Goal: Check status: Check status

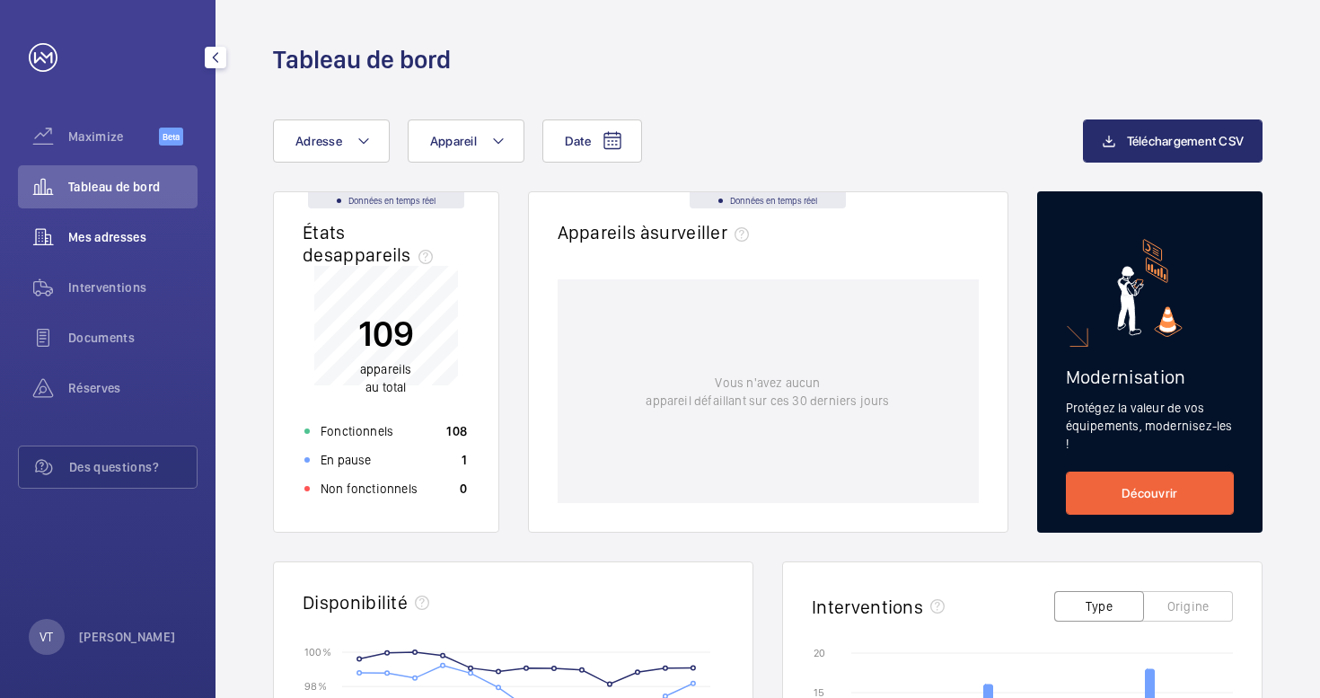
click at [106, 242] on span "Mes adresses" at bounding box center [132, 237] width 129 height 18
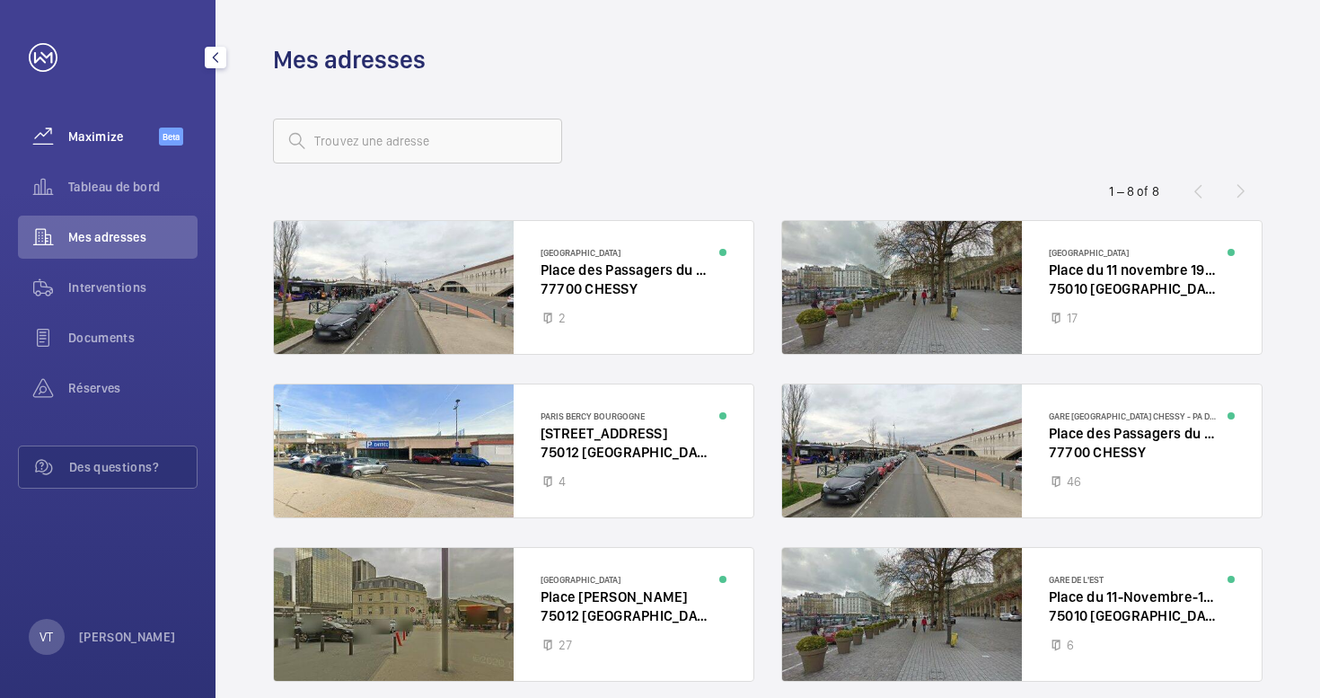
click at [104, 139] on span "Maximize" at bounding box center [113, 137] width 91 height 18
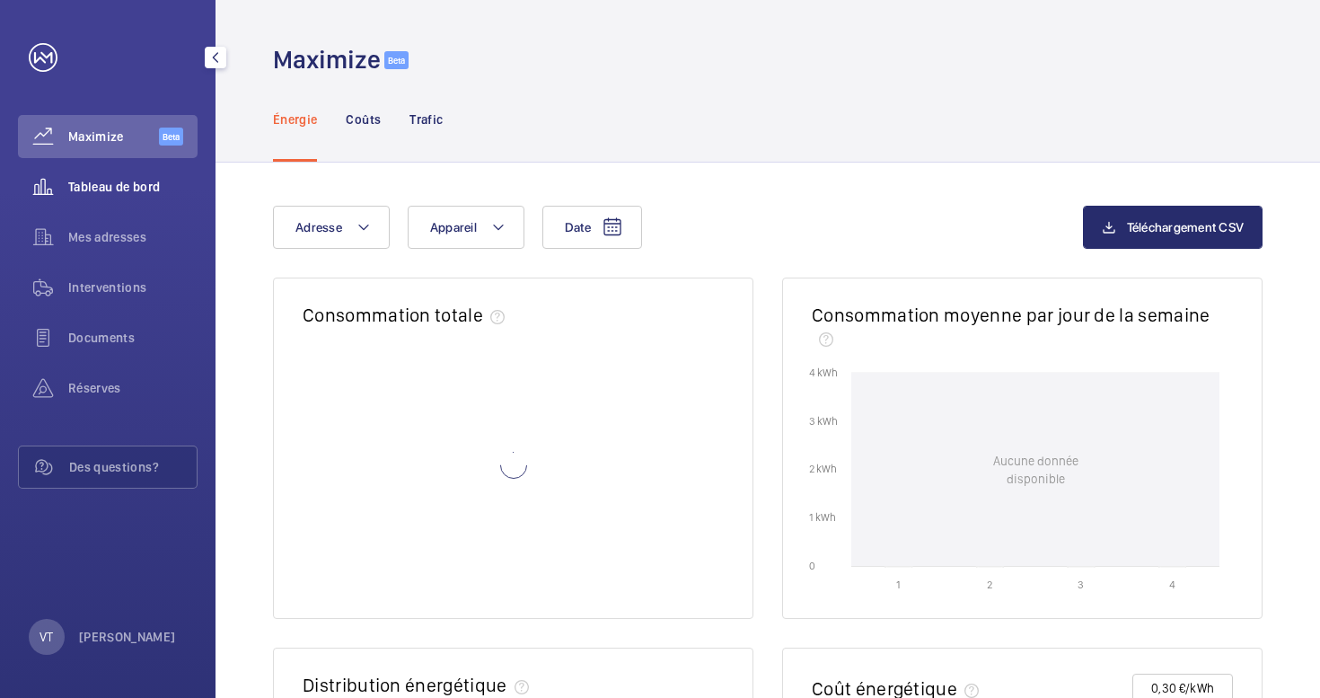
click at [118, 190] on span "Tableau de bord" at bounding box center [132, 187] width 129 height 18
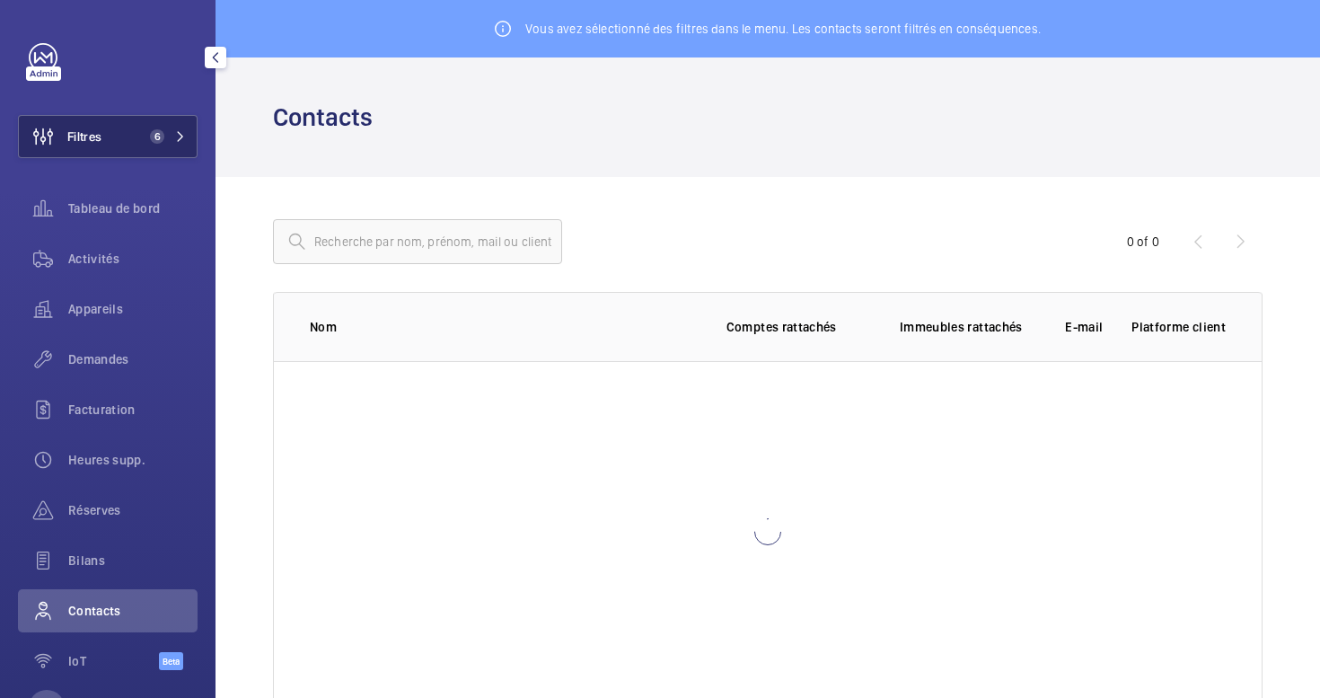
click at [119, 140] on button "Filtres 6" at bounding box center [108, 136] width 180 height 43
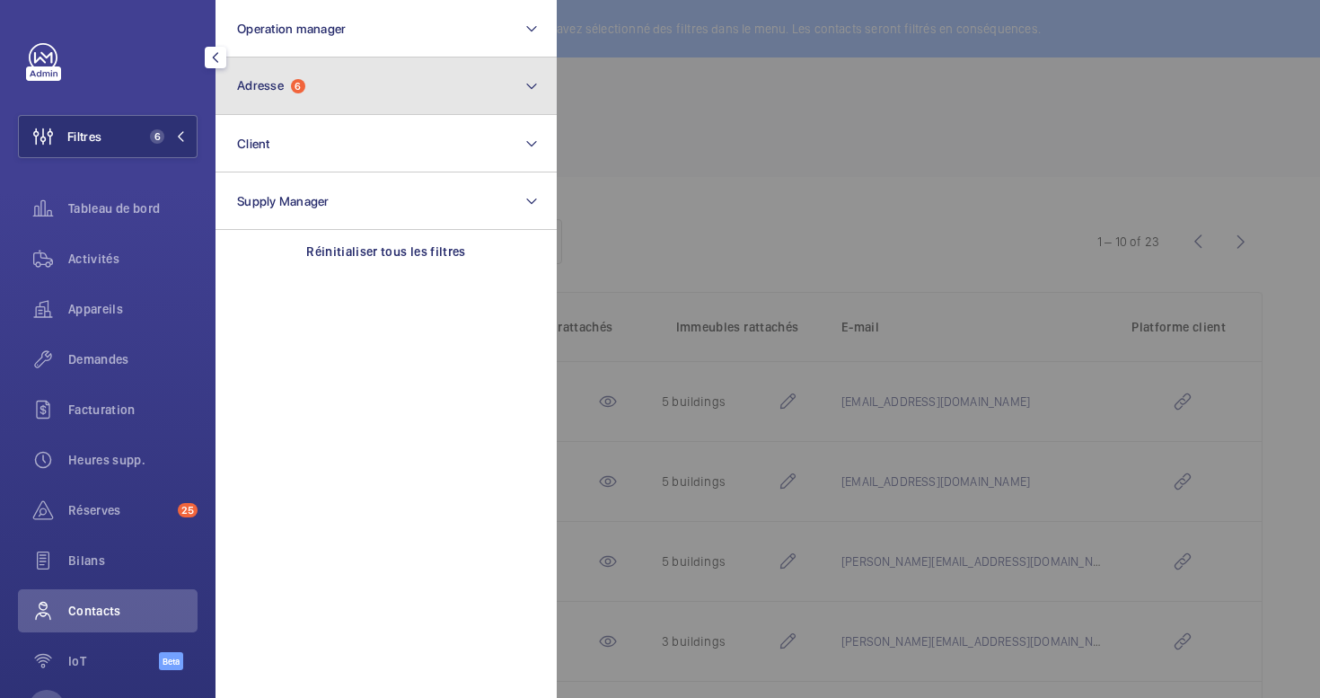
click at [348, 98] on button "Adresse 6" at bounding box center [386, 85] width 341 height 57
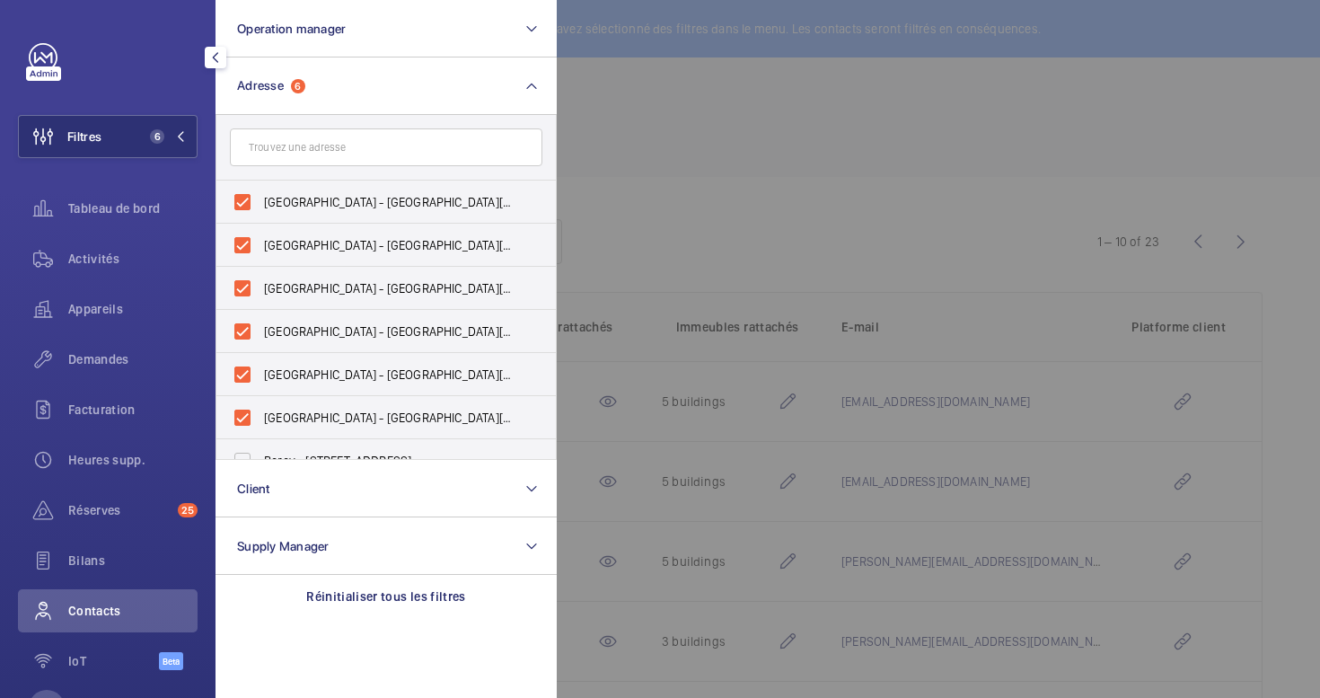
click at [612, 127] on div at bounding box center [1217, 349] width 1320 height 698
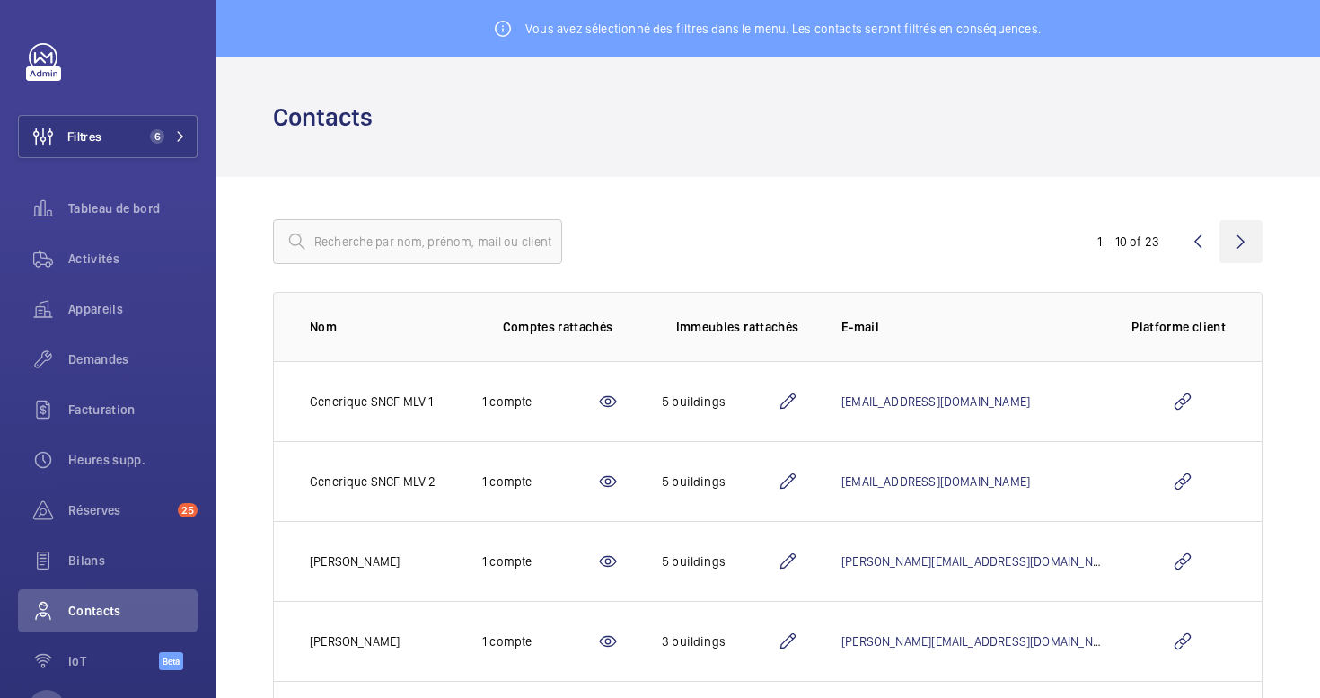
click at [1230, 246] on wm-front-icon-button at bounding box center [1241, 241] width 43 height 43
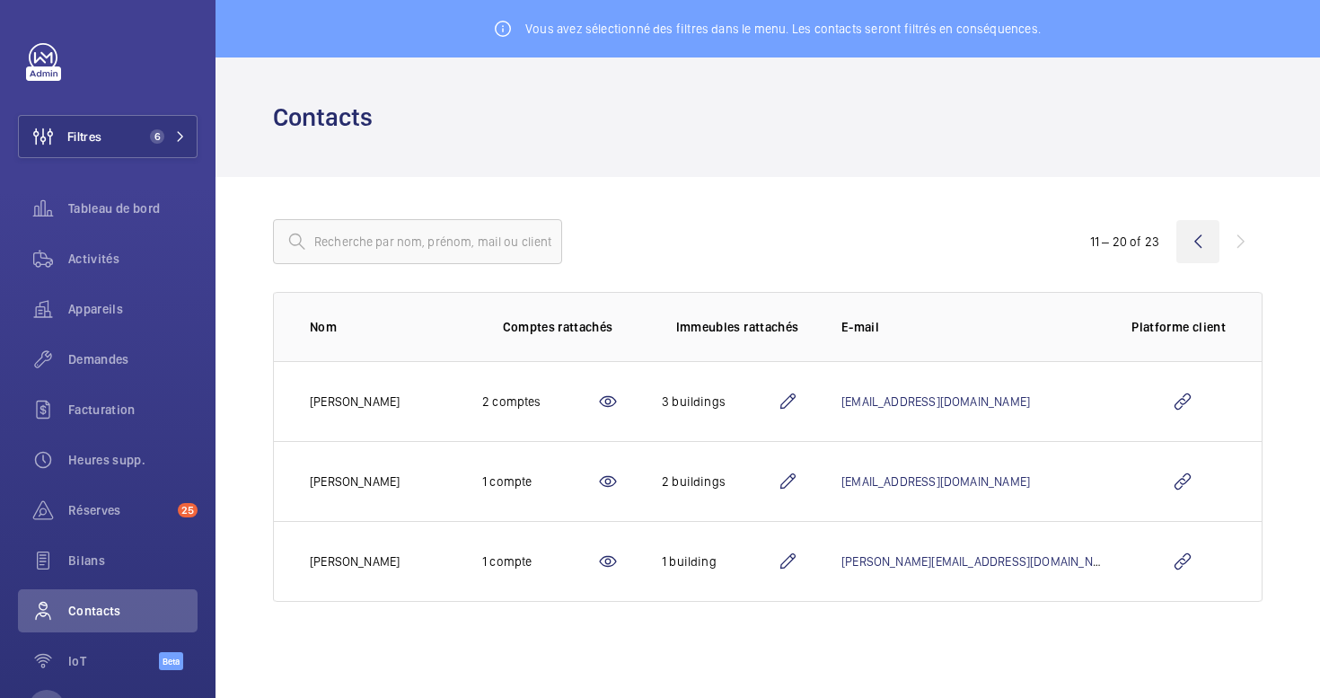
click at [1188, 239] on wm-front-icon-button at bounding box center [1198, 241] width 43 height 43
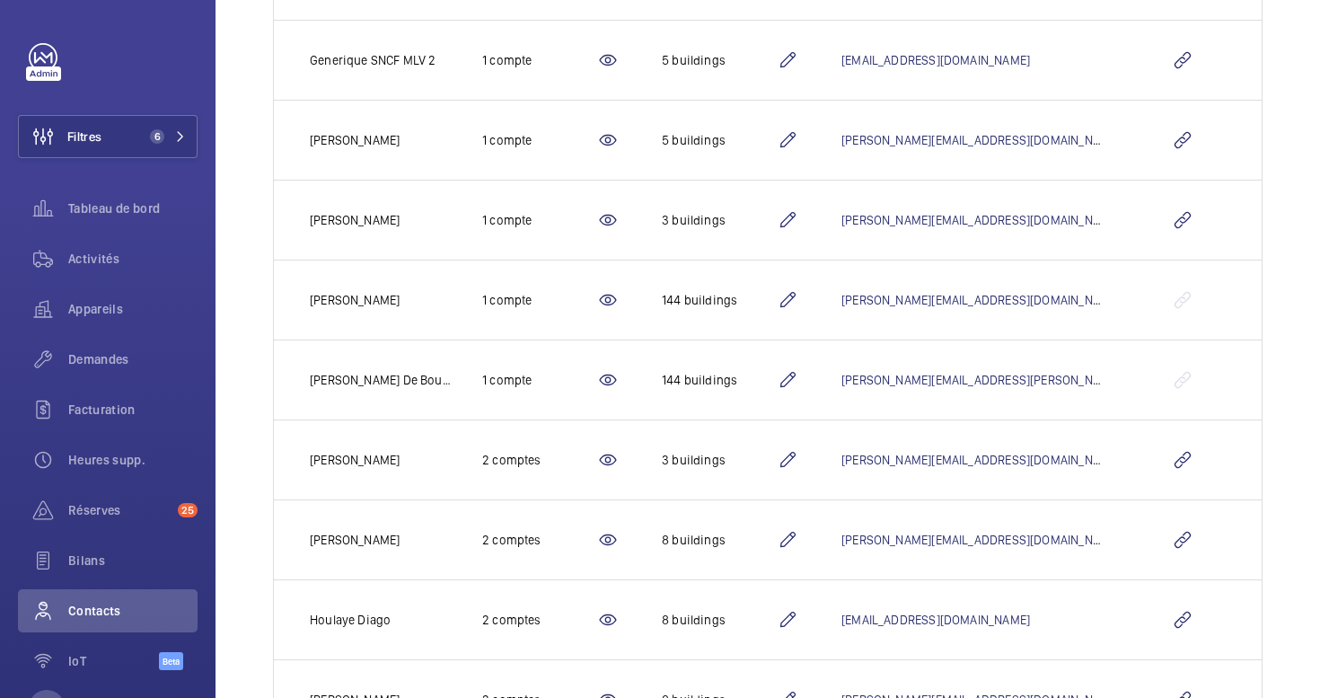
click at [785, 468] on mat-icon at bounding box center [788, 460] width 22 height 22
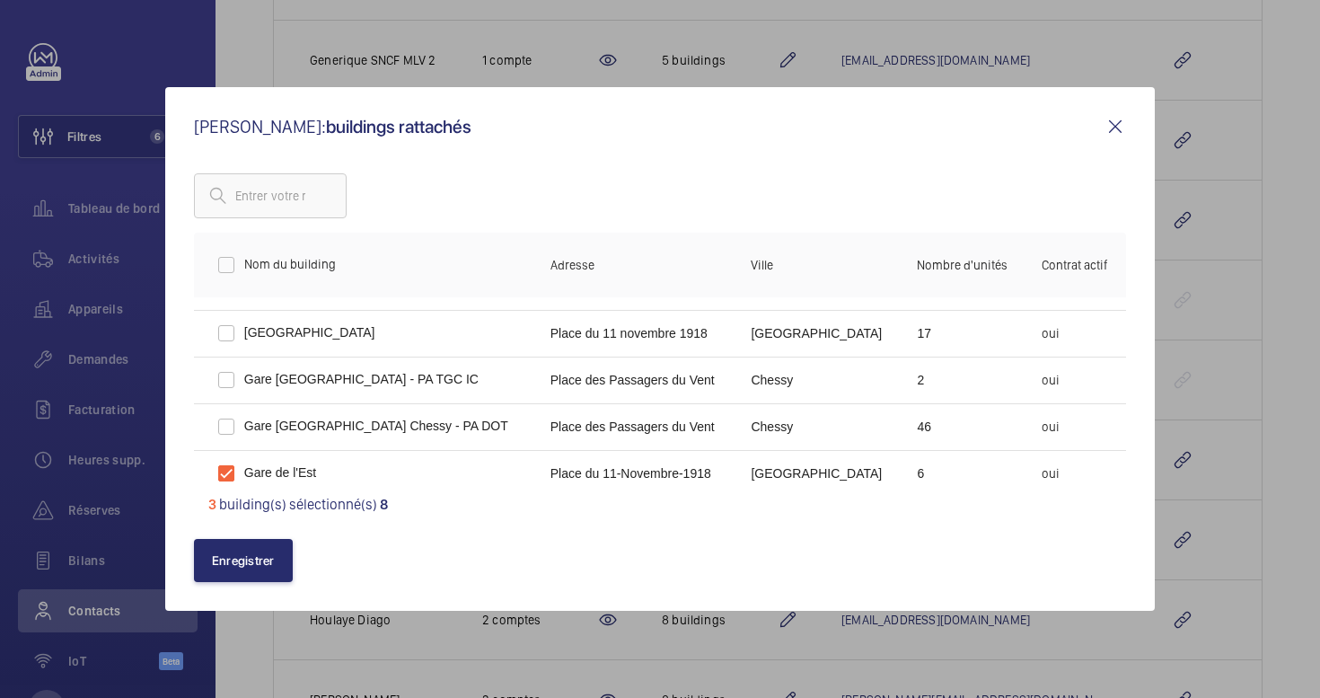
scroll to position [186, 0]
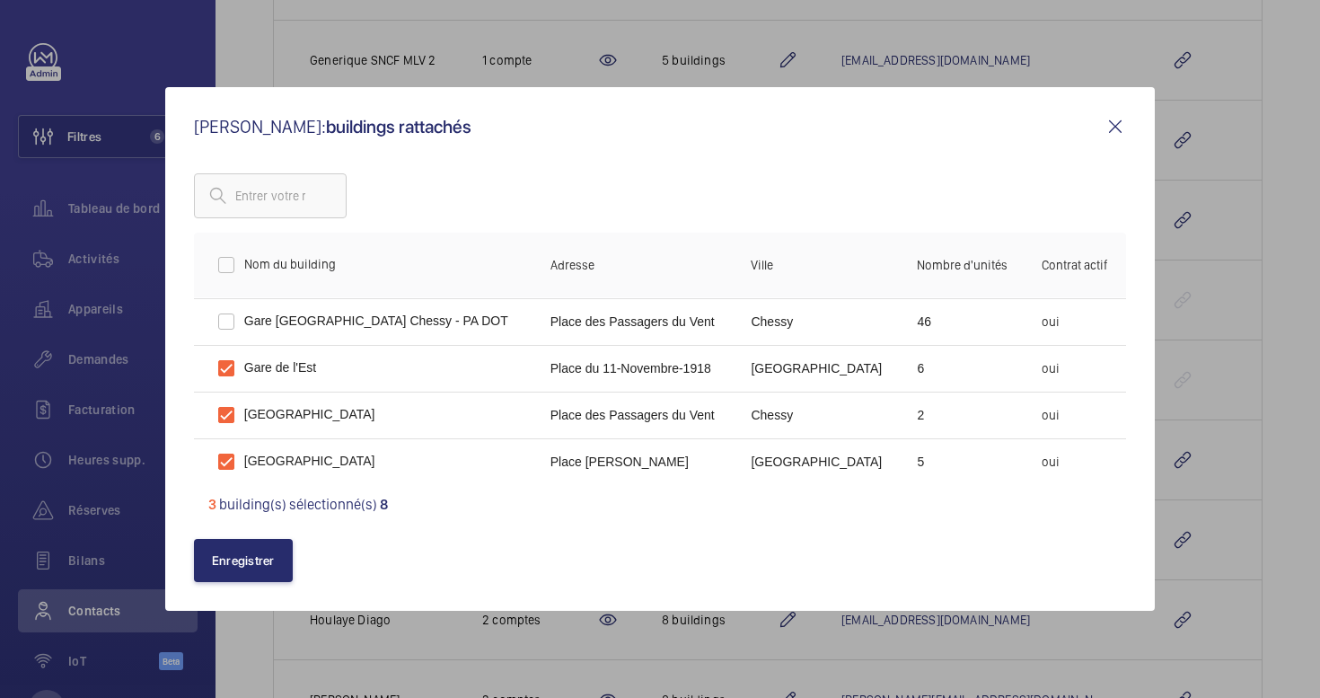
click at [1119, 132] on mat-icon at bounding box center [1116, 127] width 22 height 22
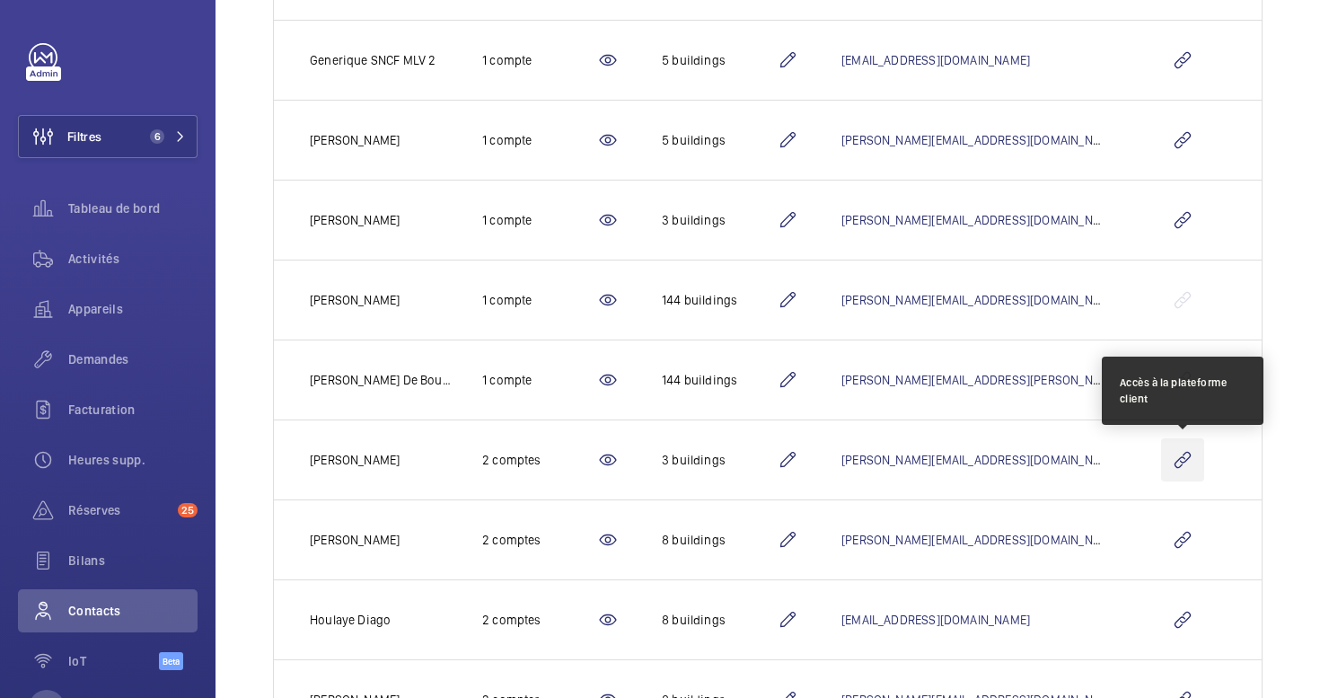
click at [1177, 458] on wm-front-icon-button at bounding box center [1182, 459] width 43 height 43
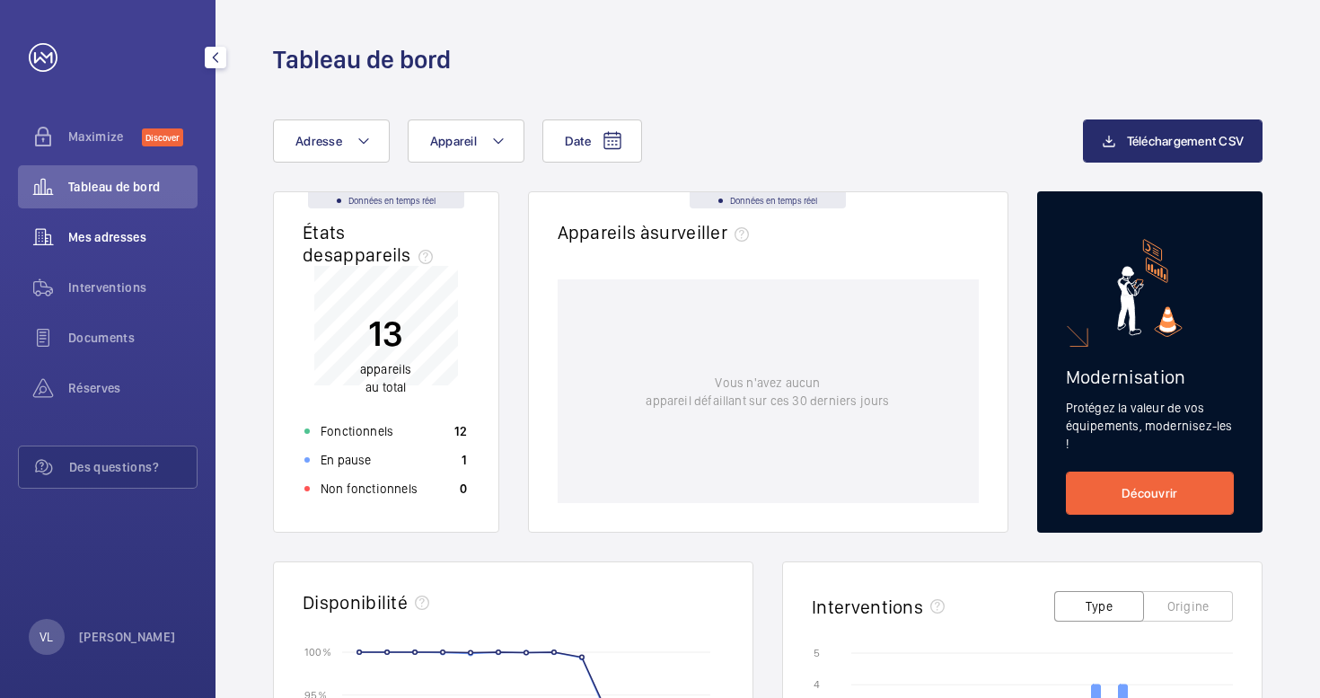
click at [122, 239] on span "Mes adresses" at bounding box center [132, 237] width 129 height 18
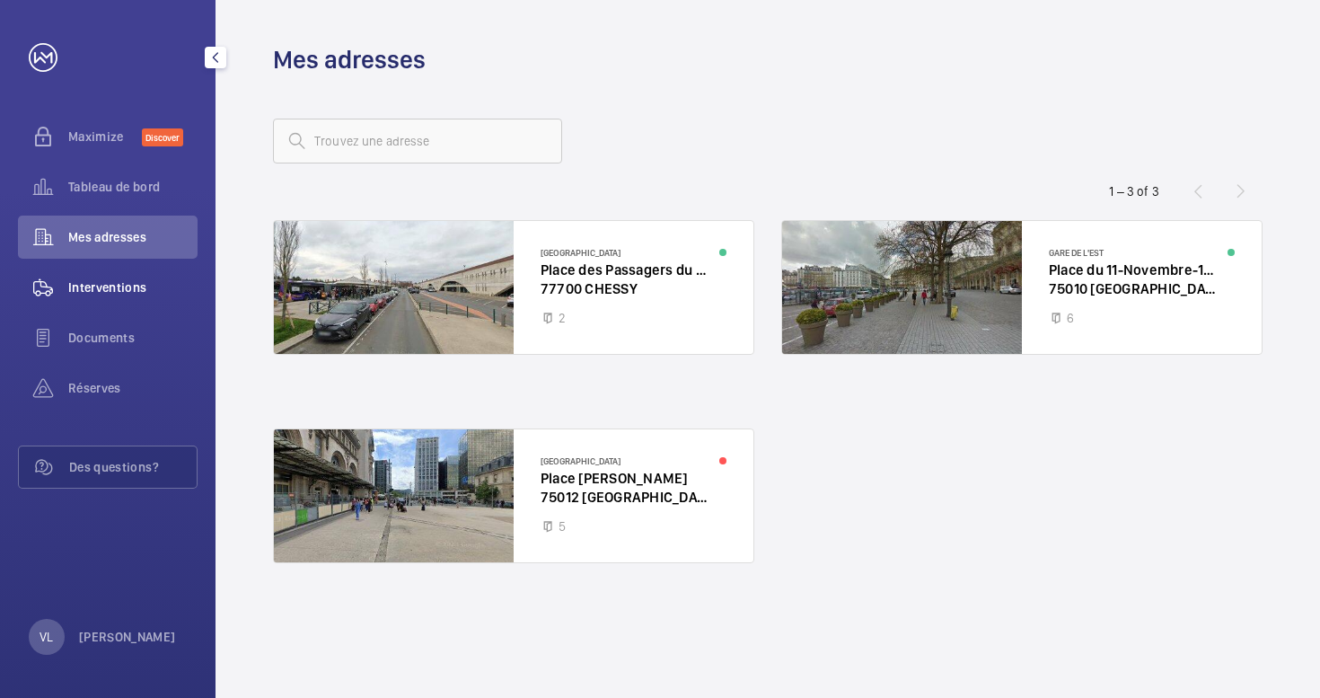
click at [47, 290] on wm-front-icon-button at bounding box center [43, 287] width 50 height 43
